Goal: Information Seeking & Learning: Learn about a topic

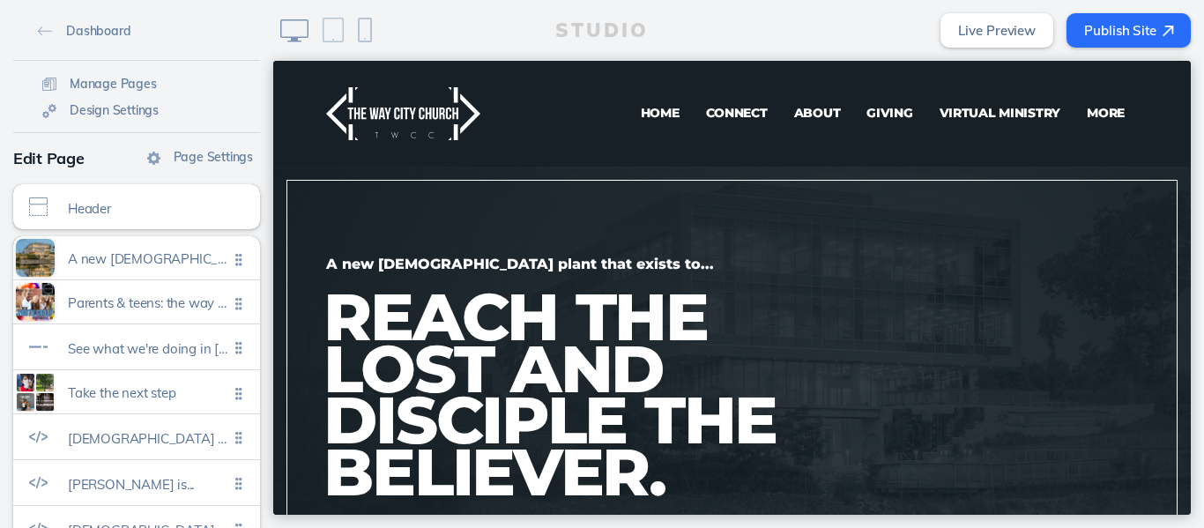
click at [875, 112] on span "Giving" at bounding box center [889, 113] width 46 height 16
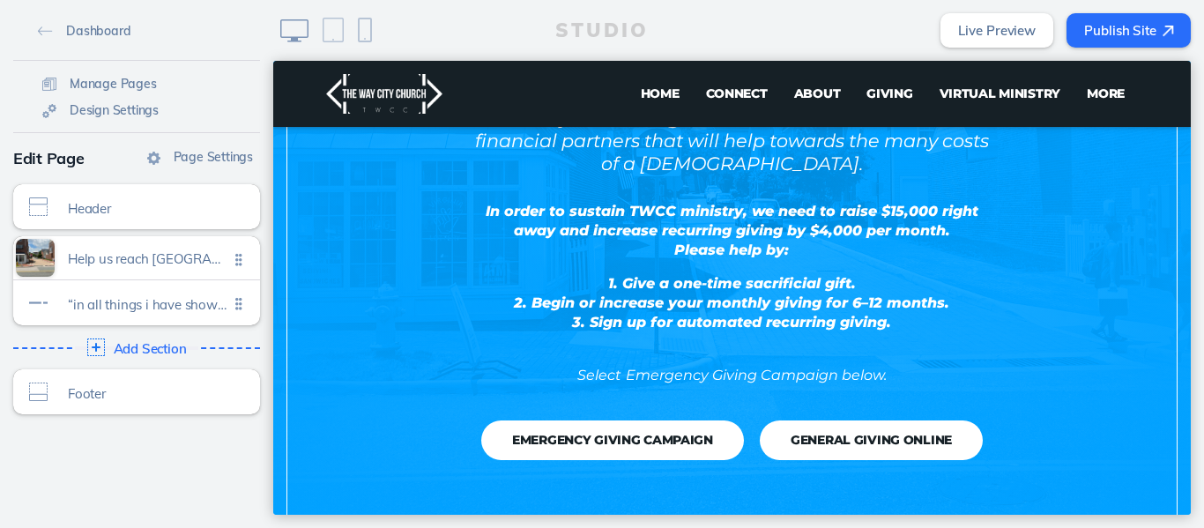
scroll to position [319, 0]
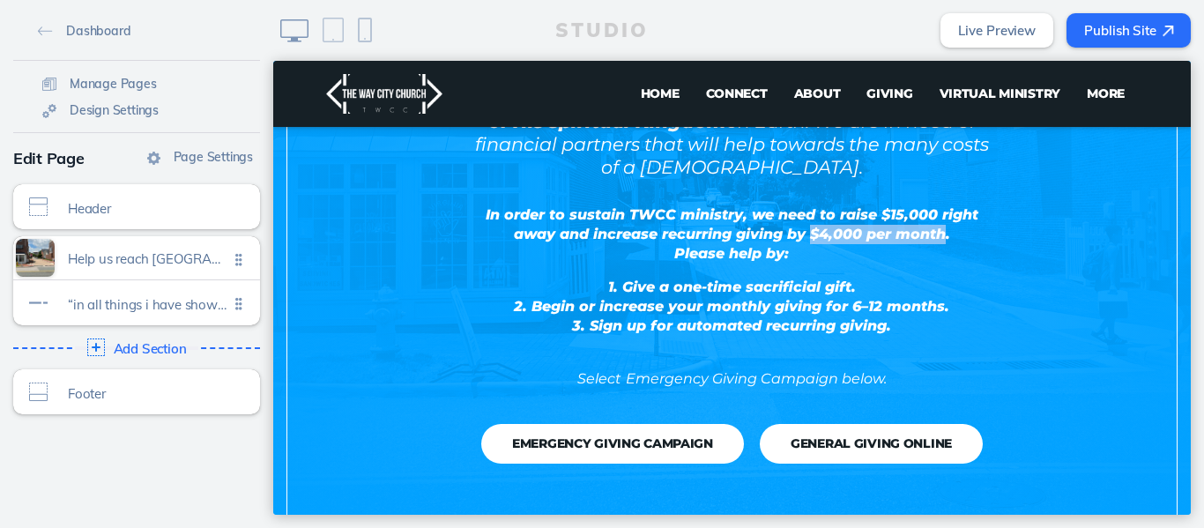
drag, startPoint x: 804, startPoint y: 211, endPoint x: 935, endPoint y: 211, distance: 131.3
click at [935, 211] on em "In order to sustain TWCC ministry, we need to raise $15,000 right away and incr…" at bounding box center [732, 234] width 493 height 56
click at [635, 350] on p "Select Emergency Giving Campaign below." at bounding box center [732, 369] width 528 height 39
click at [590, 424] on button "Emergency Giving Campaign" at bounding box center [612, 444] width 263 height 40
click at [596, 424] on button "Emergency Giving Campaign" at bounding box center [612, 444] width 263 height 40
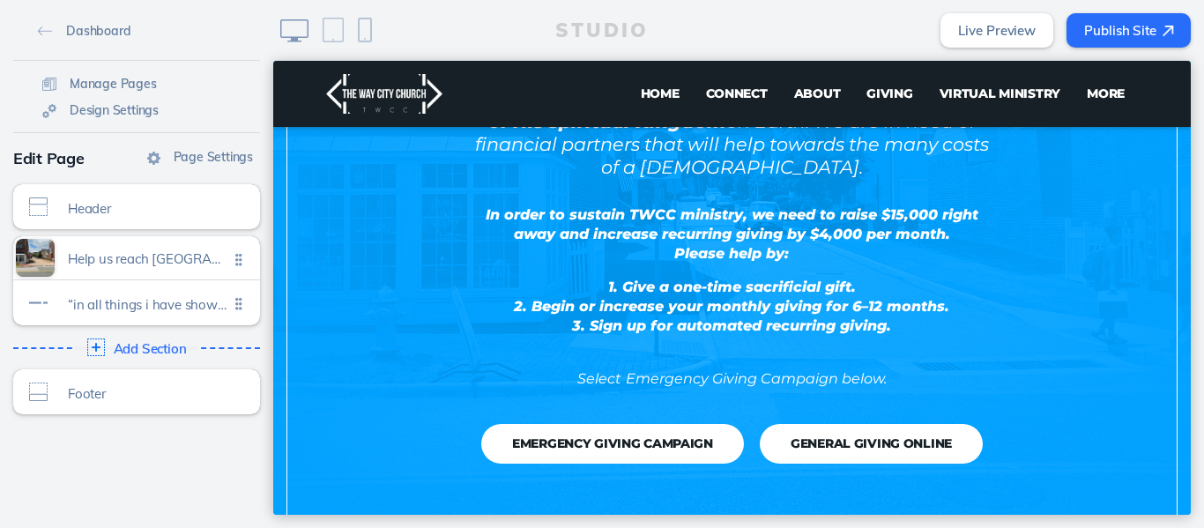
click at [528, 350] on p "Select Emergency Giving Campaign below." at bounding box center [732, 369] width 528 height 39
click at [663, 316] on div "In order to sustain TWCC ministry, we need to raise $15,000 right away and incr…" at bounding box center [732, 296] width 528 height 183
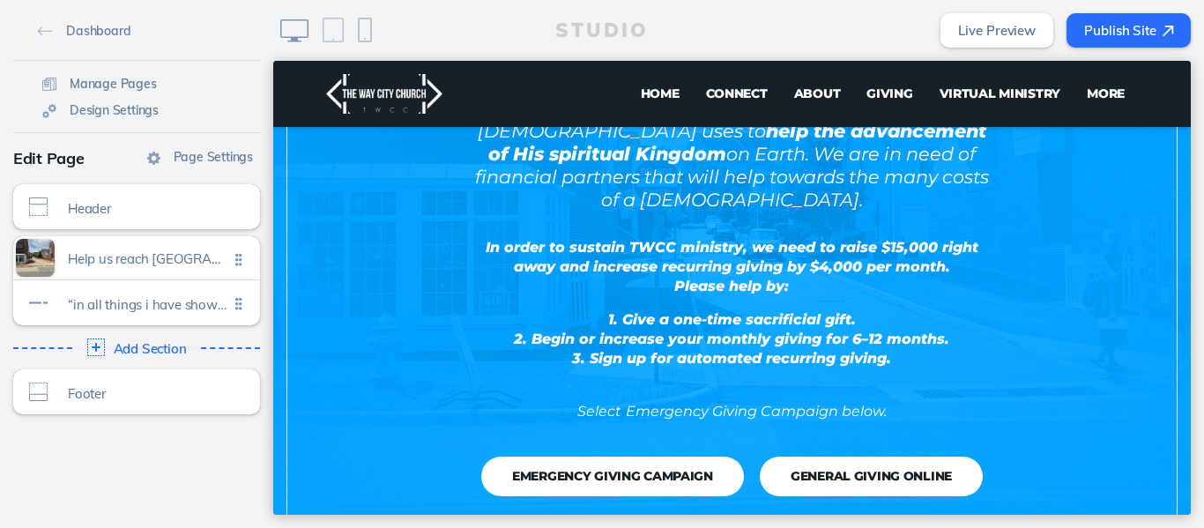
scroll to position [289, 0]
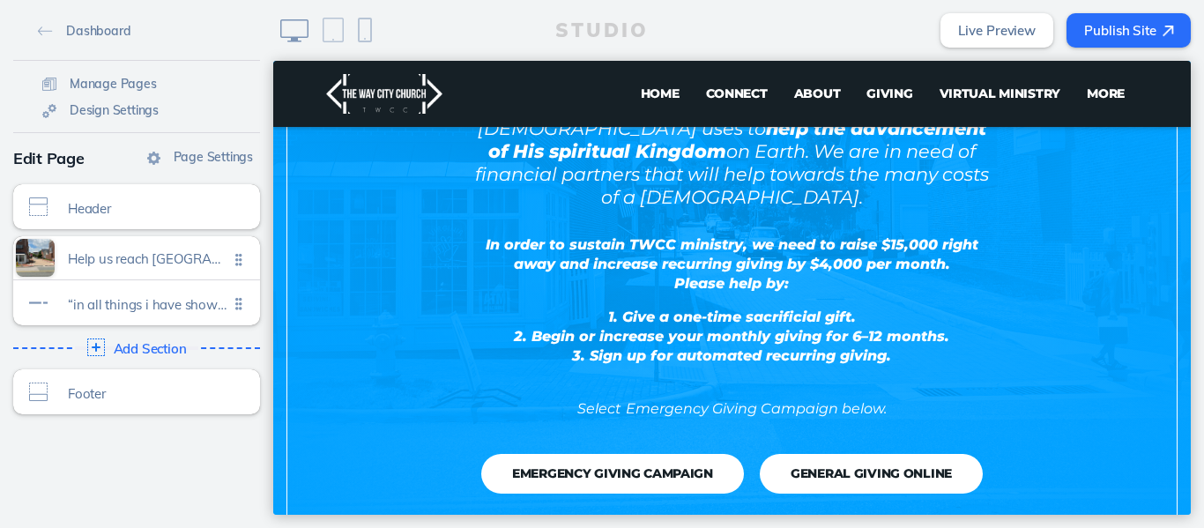
click at [1065, 229] on div "Help us reach [GEOGRAPHIC_DATA] and beyond! Giving Money is an amazing earthly …" at bounding box center [732, 233] width 812 height 534
